Goal: Browse casually: Explore the website without a specific task or goal

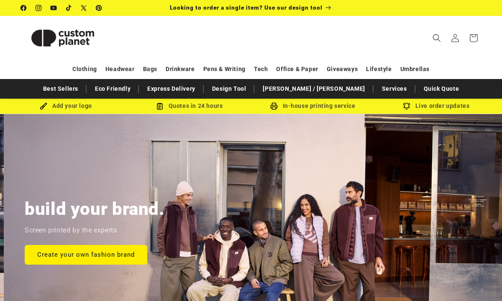
scroll to position [0, 502]
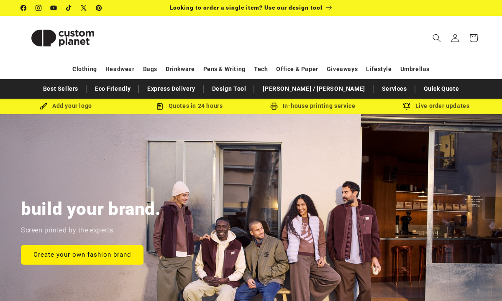
click at [297, 8] on span "Looking to order a single item? Use our design tool" at bounding box center [246, 7] width 153 height 7
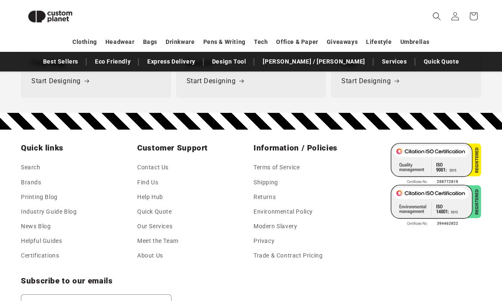
scroll to position [1184, 0]
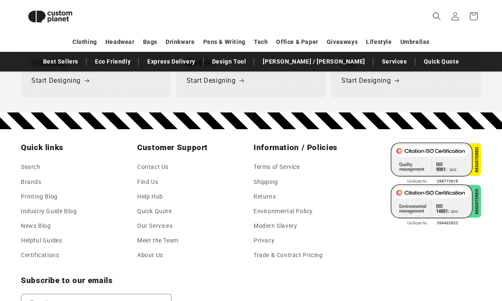
click at [477, 159] on img at bounding box center [436, 164] width 90 height 42
click at [458, 151] on img at bounding box center [436, 164] width 90 height 42
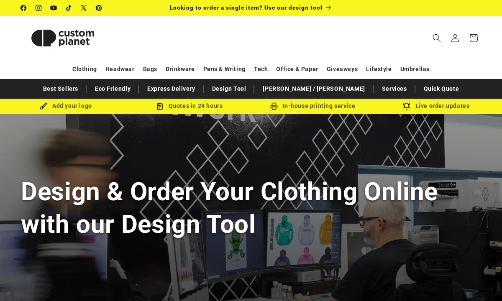
scroll to position [0, 0]
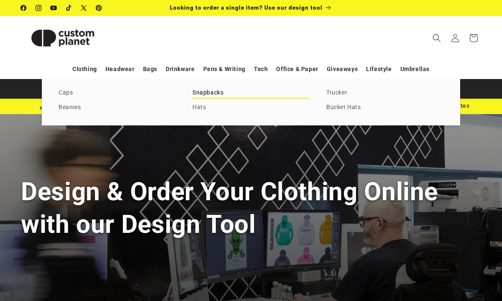
click at [198, 93] on link "Snapbacks" at bounding box center [251, 92] width 117 height 11
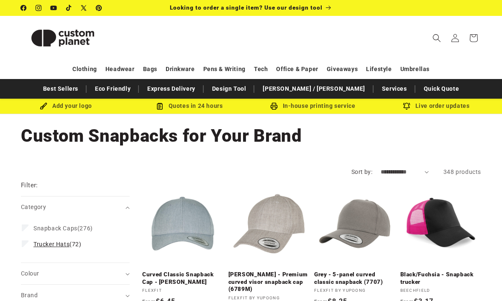
click at [43, 245] on span "Trucker Hats" at bounding box center [51, 244] width 36 height 7
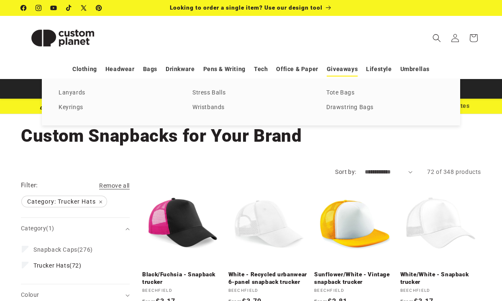
click at [337, 69] on link "Giveaways" at bounding box center [342, 69] width 31 height 15
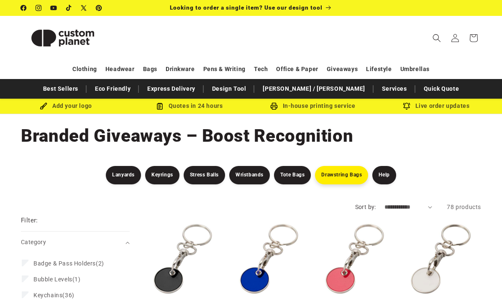
click at [335, 174] on link "Drawstring Bags" at bounding box center [341, 175] width 53 height 18
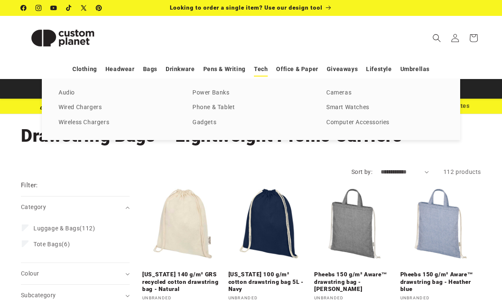
click at [264, 70] on link "Tech" at bounding box center [261, 69] width 14 height 15
